Goal: Transaction & Acquisition: Purchase product/service

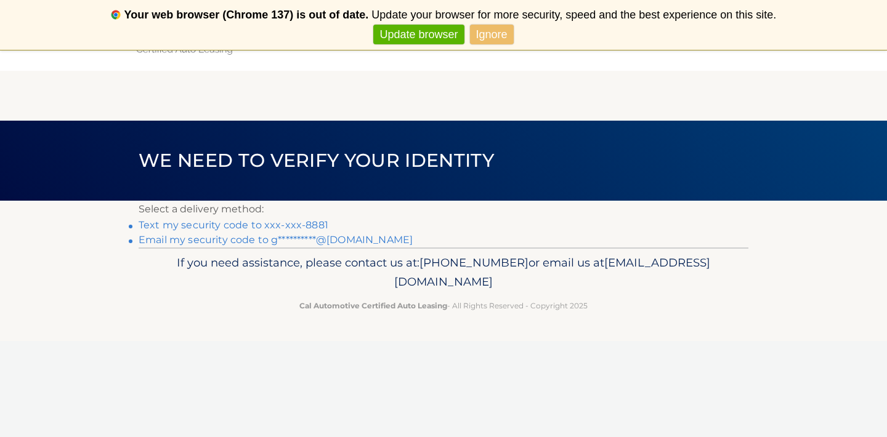
click at [306, 227] on link "Text my security code to xxx-xxx-8881" at bounding box center [234, 225] width 190 height 12
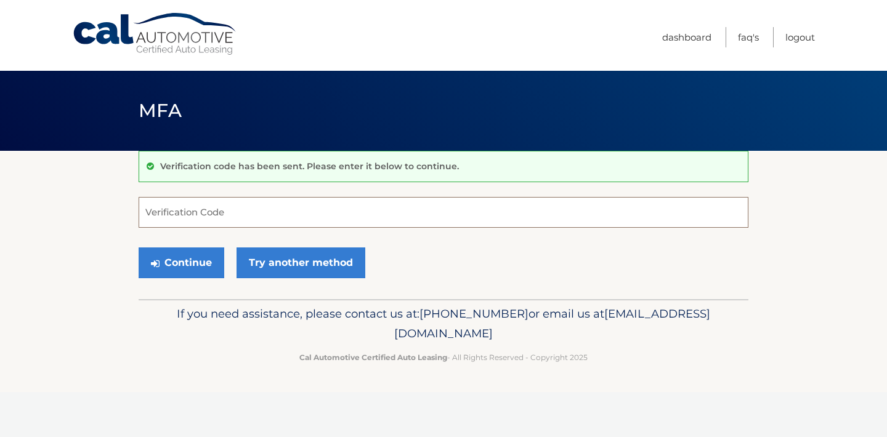
click at [306, 227] on input "Verification Code" at bounding box center [444, 212] width 610 height 31
type input "489111"
click at [192, 261] on button "Continue" at bounding box center [182, 263] width 86 height 31
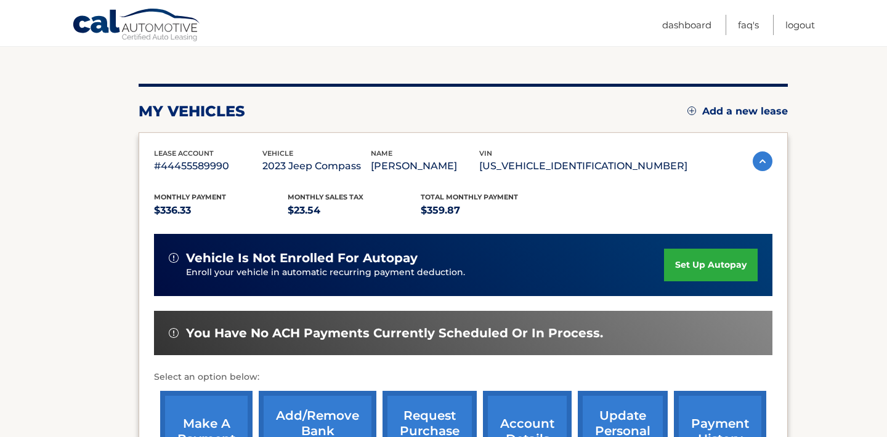
scroll to position [122, 0]
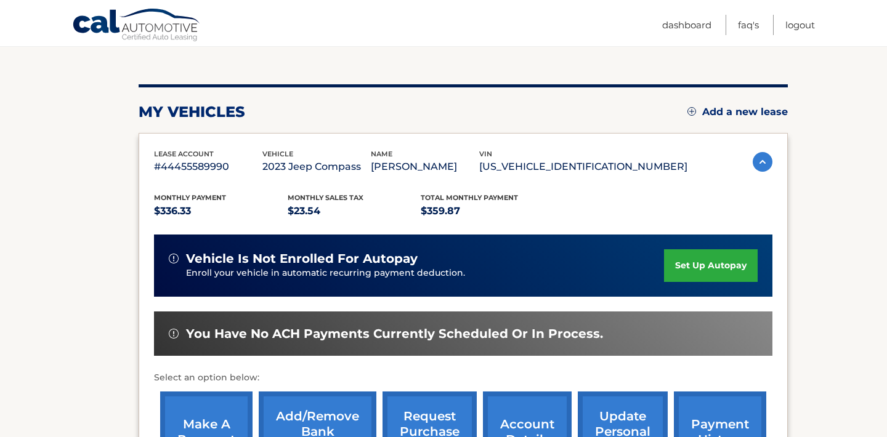
click at [760, 172] on img at bounding box center [763, 162] width 20 height 20
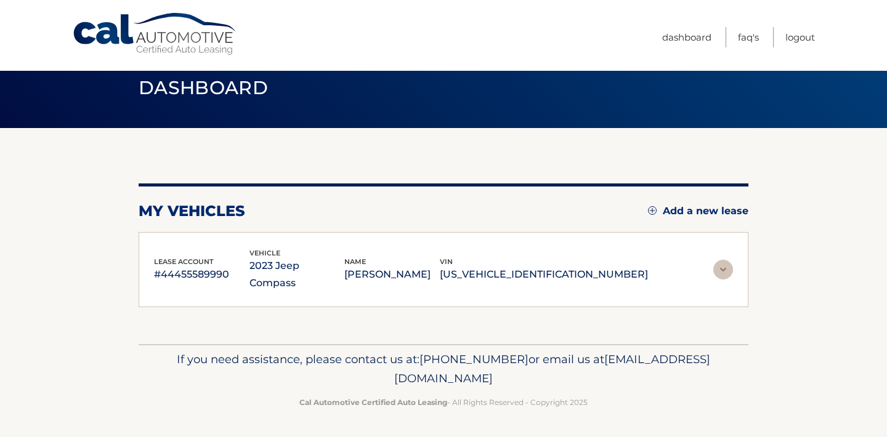
click at [722, 272] on img at bounding box center [723, 270] width 20 height 20
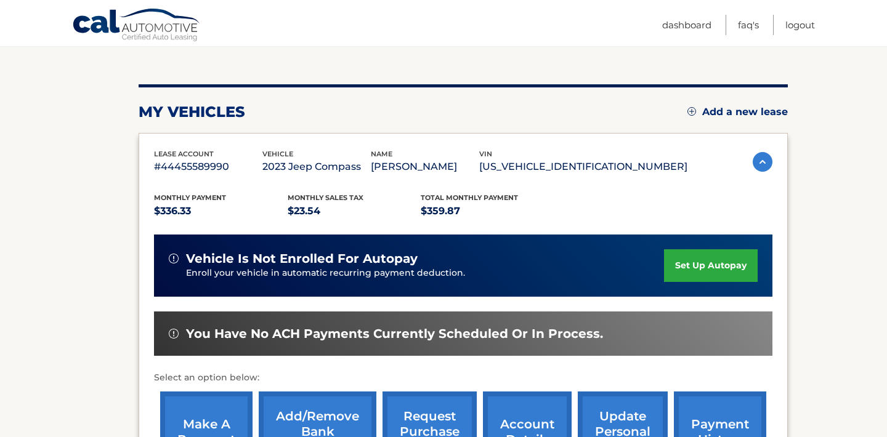
scroll to position [256, 0]
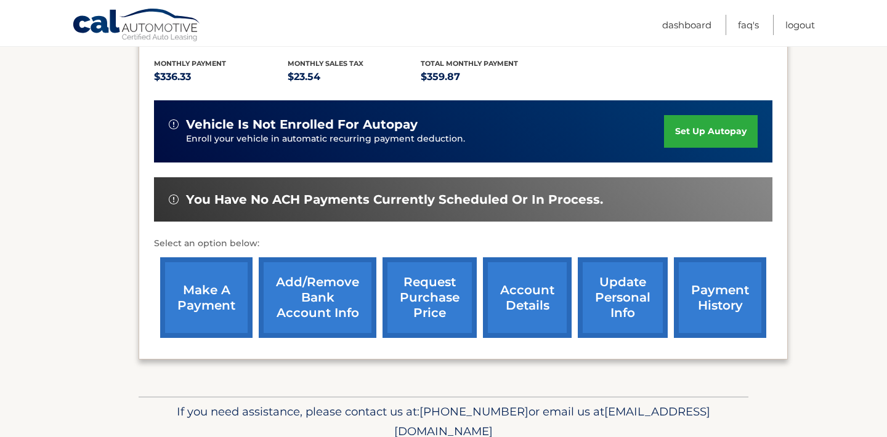
click at [527, 338] on link "account details" at bounding box center [527, 297] width 89 height 81
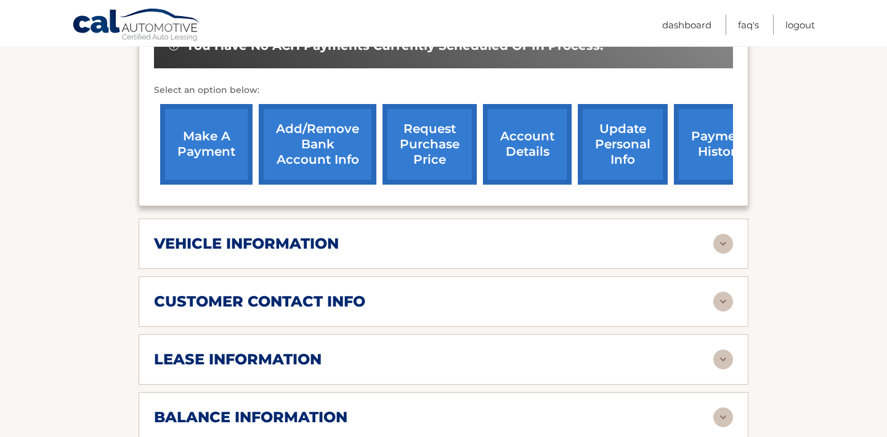
scroll to position [463, 0]
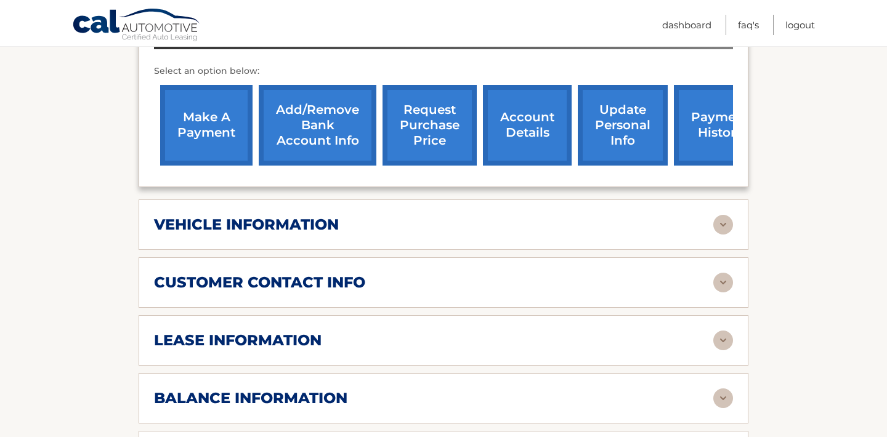
click at [405, 226] on div "vehicle information" at bounding box center [433, 225] width 559 height 18
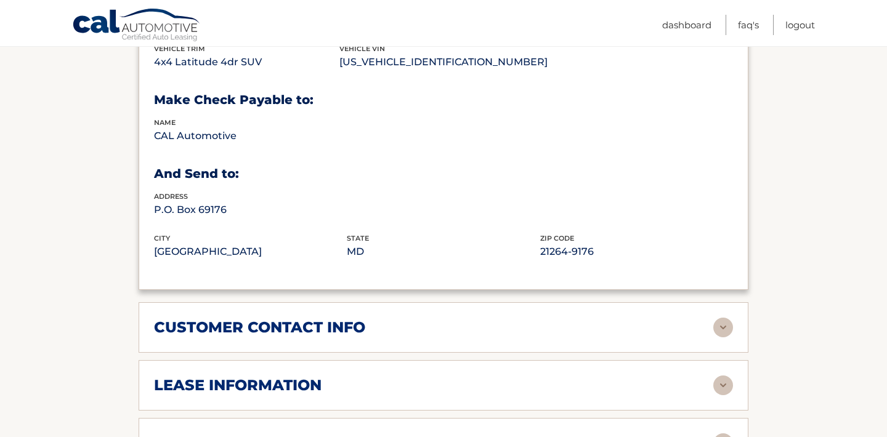
scroll to position [758, 0]
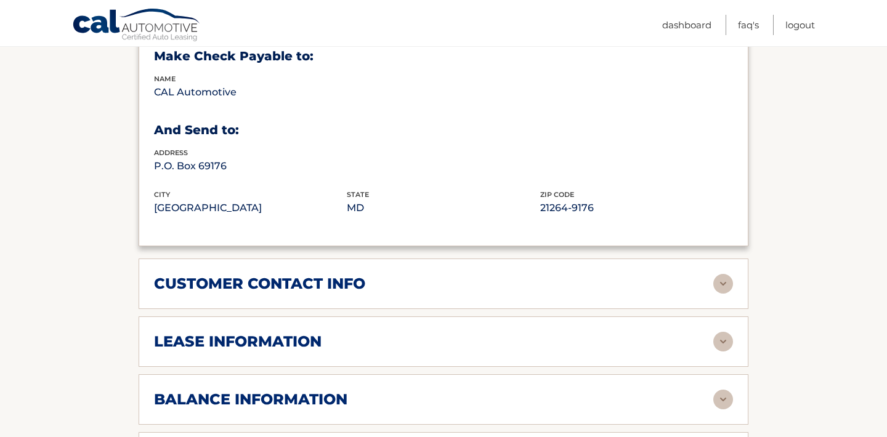
click at [381, 304] on div "customer contact info full name GABRIELA SOLORIO MARTINEZ street address 302 FA…" at bounding box center [444, 284] width 610 height 51
click at [317, 334] on h2 "lease information" at bounding box center [238, 342] width 168 height 18
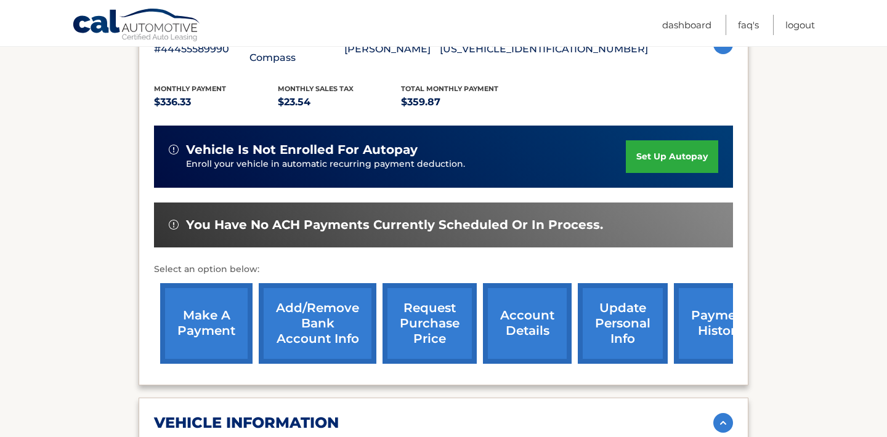
scroll to position [278, 0]
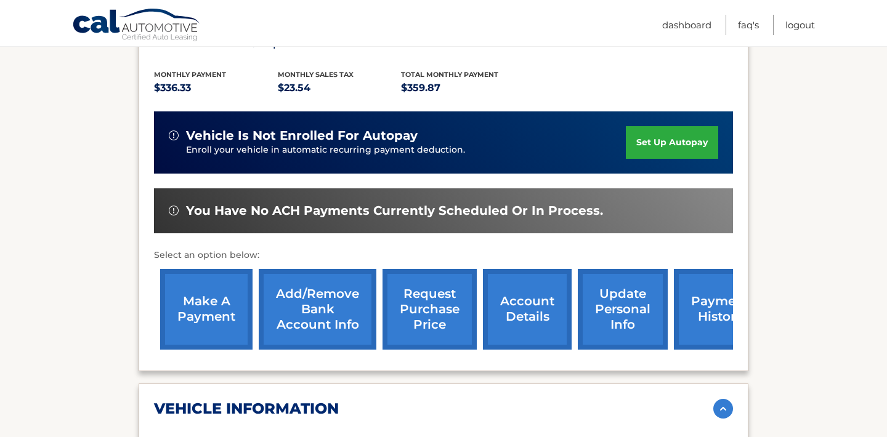
click at [195, 309] on link "make a payment" at bounding box center [206, 309] width 92 height 81
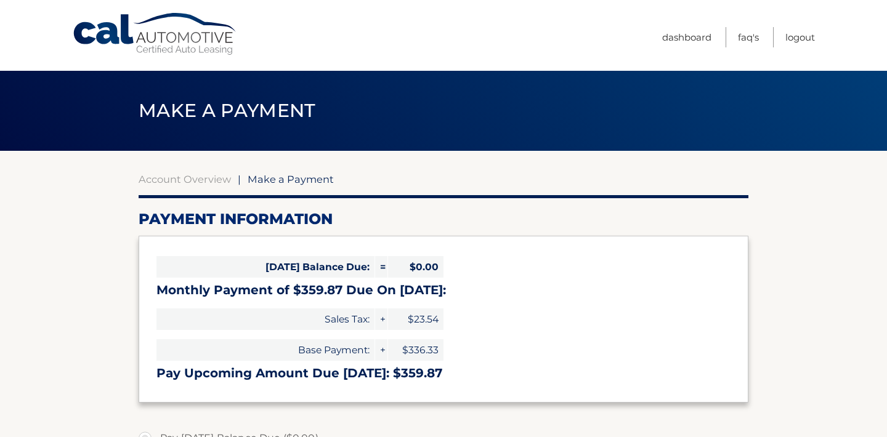
select select "ZmQwM2MxNzAtODE2MC00MDczLWFhMTgtMzhlMTQ1ODc3MThk"
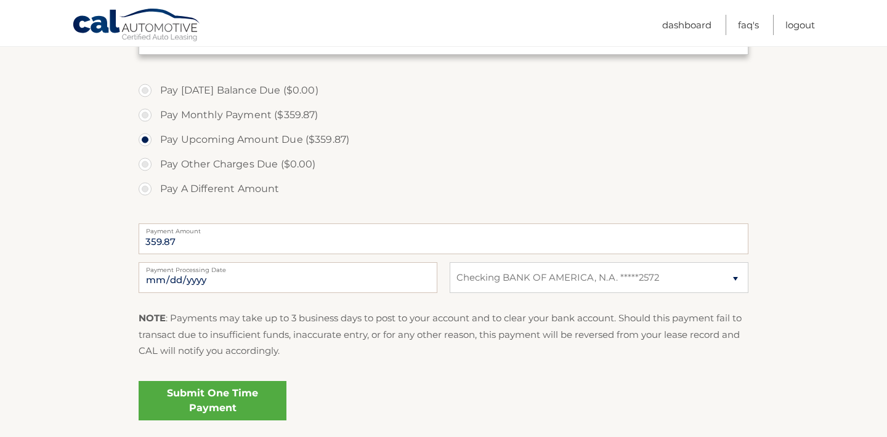
scroll to position [365, 0]
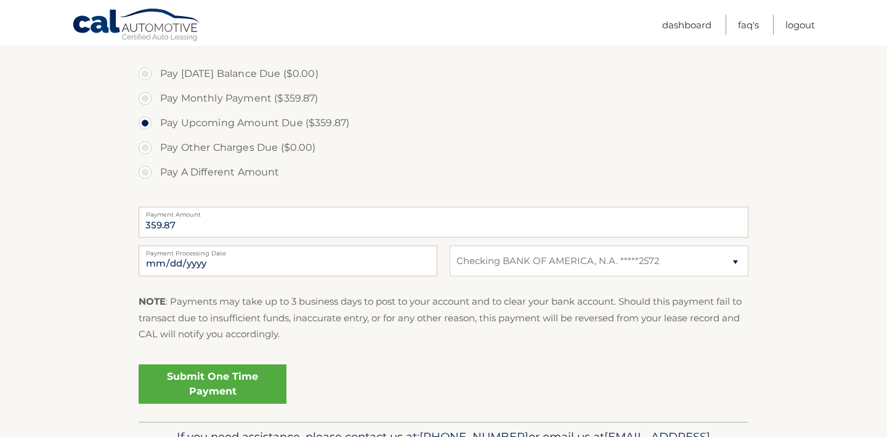
click at [183, 391] on link "Submit One Time Payment" at bounding box center [213, 384] width 148 height 39
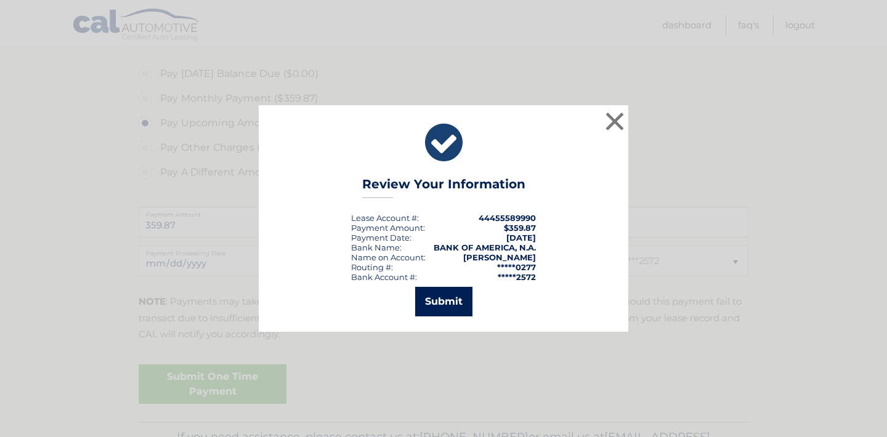
click at [437, 307] on button "Submit" at bounding box center [443, 302] width 57 height 30
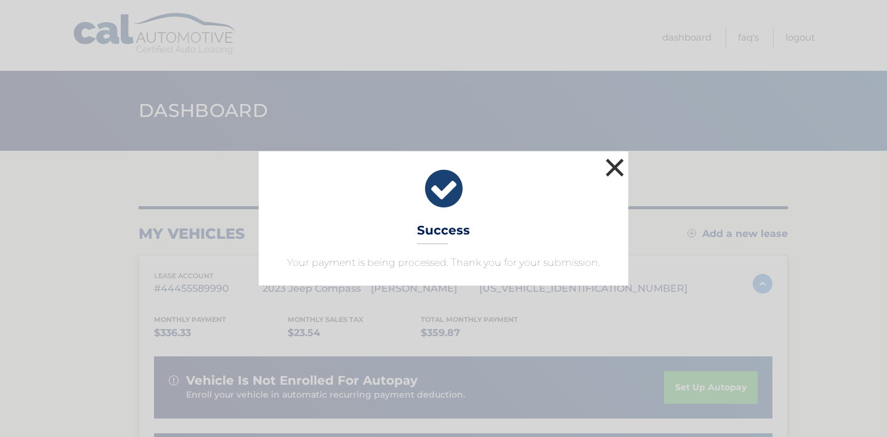
click at [606, 171] on button "×" at bounding box center [614, 167] width 25 height 25
